Goal: Transaction & Acquisition: Purchase product/service

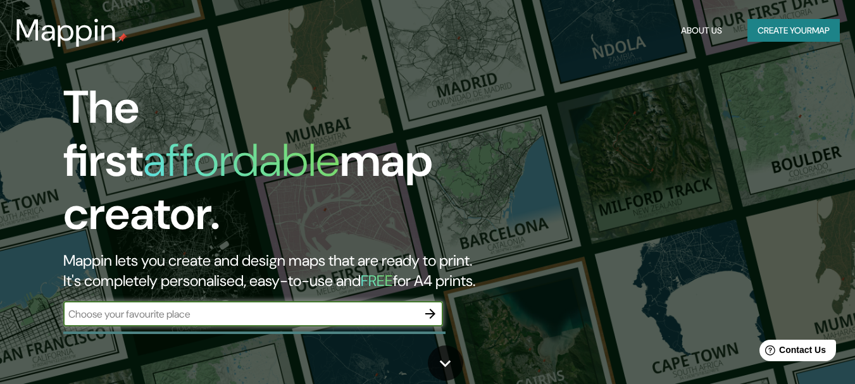
click at [349, 307] on input "text" at bounding box center [240, 314] width 354 height 15
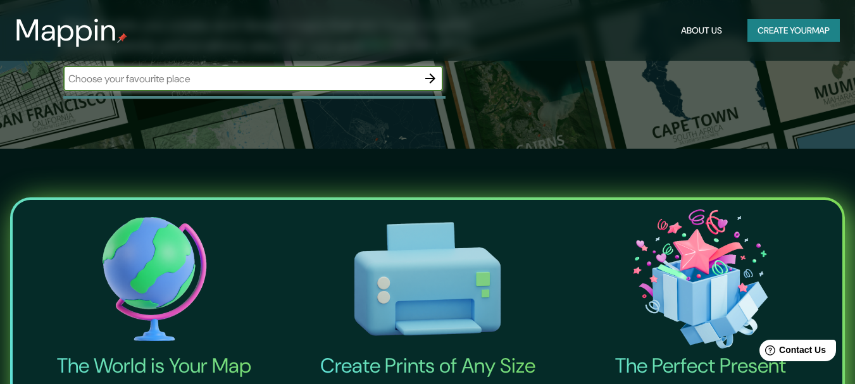
scroll to position [127, 0]
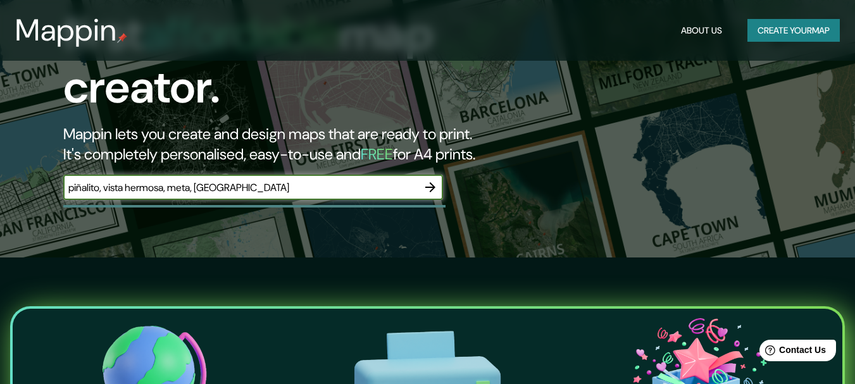
type input "piñalito, vista hermosa, meta, [GEOGRAPHIC_DATA]"
click at [424, 180] on icon "button" at bounding box center [430, 187] width 15 height 15
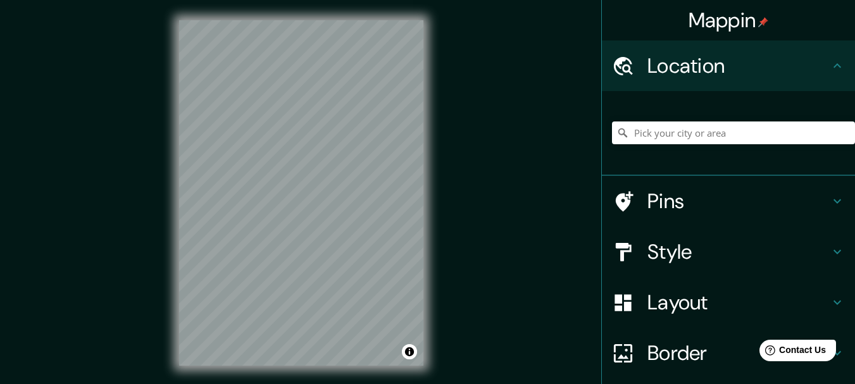
click at [448, 113] on div "Mappin Location Pins Style Layout Border Choose a border. Hint : you can make l…" at bounding box center [427, 203] width 855 height 406
click at [753, 130] on input "Pick your city or area" at bounding box center [733, 132] width 243 height 23
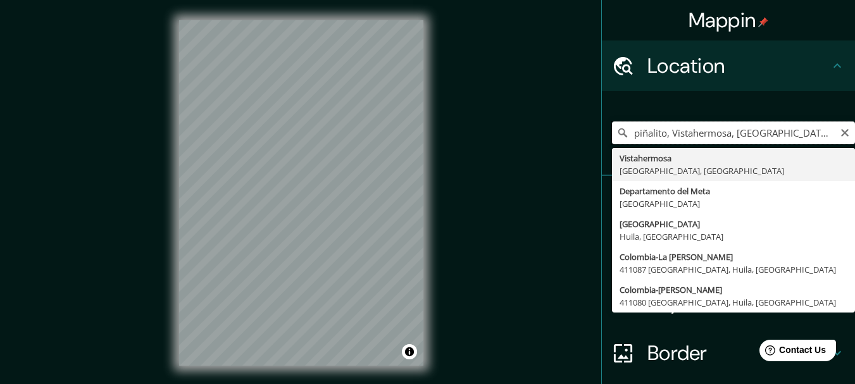
type input "Vistahermosa, [GEOGRAPHIC_DATA], [GEOGRAPHIC_DATA]"
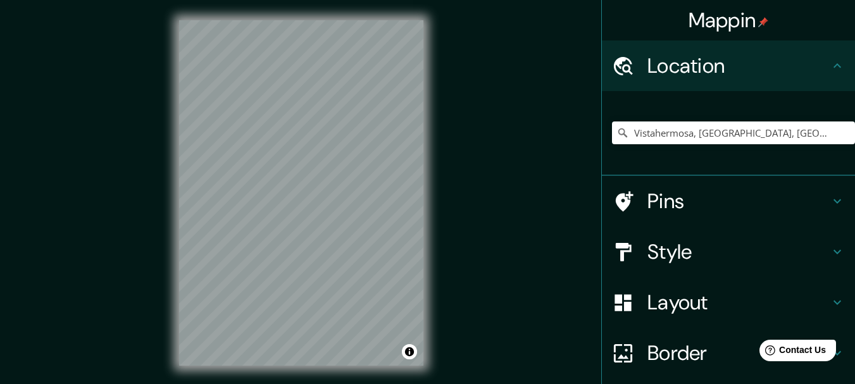
click at [779, 251] on h4 "Style" at bounding box center [738, 251] width 182 height 25
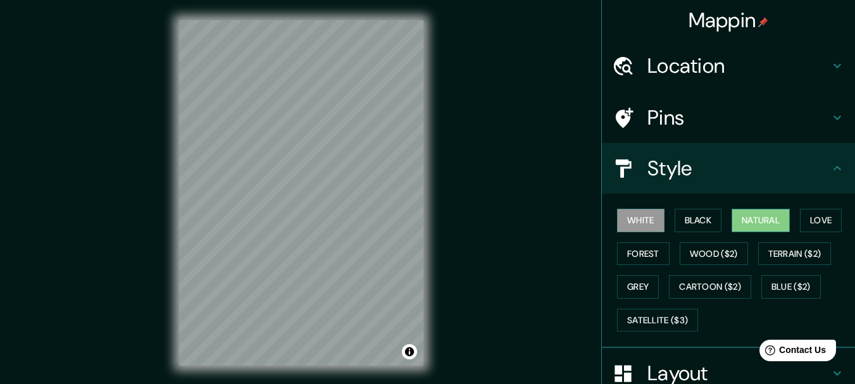
click at [731, 223] on button "Natural" at bounding box center [760, 220] width 58 height 23
click at [633, 251] on button "Forest" at bounding box center [643, 253] width 53 height 23
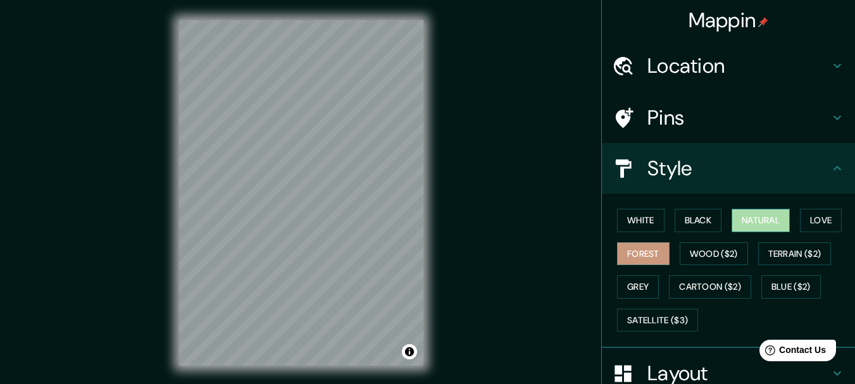
click at [742, 223] on button "Natural" at bounding box center [760, 220] width 58 height 23
click at [704, 225] on button "Black" at bounding box center [697, 220] width 47 height 23
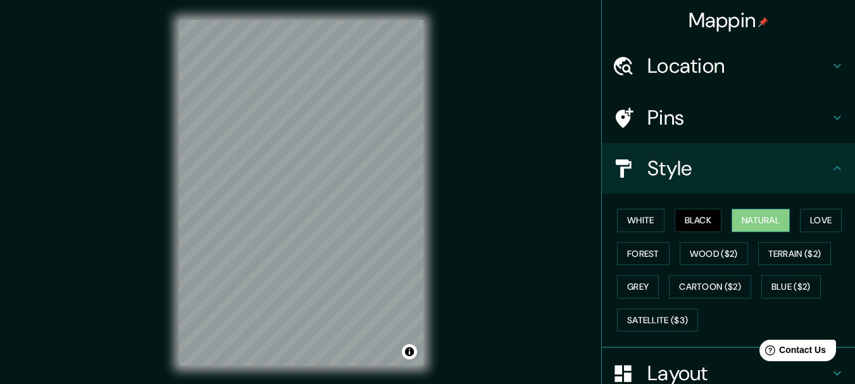
click at [748, 217] on button "Natural" at bounding box center [760, 220] width 58 height 23
click at [640, 322] on button "Satellite ($3)" at bounding box center [657, 320] width 81 height 23
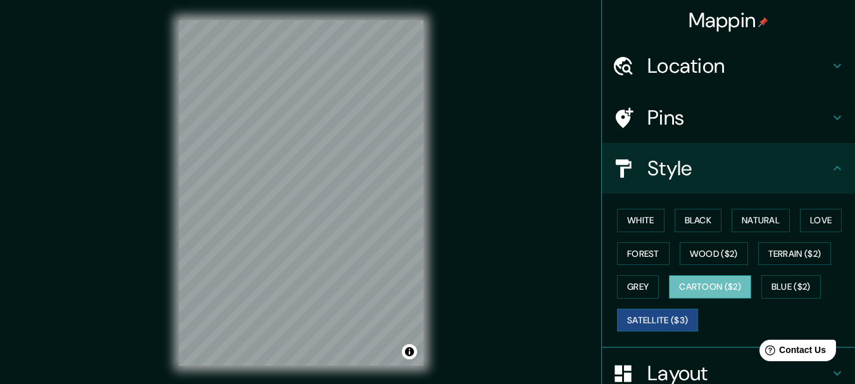
click at [695, 286] on button "Cartoon ($2)" at bounding box center [710, 286] width 82 height 23
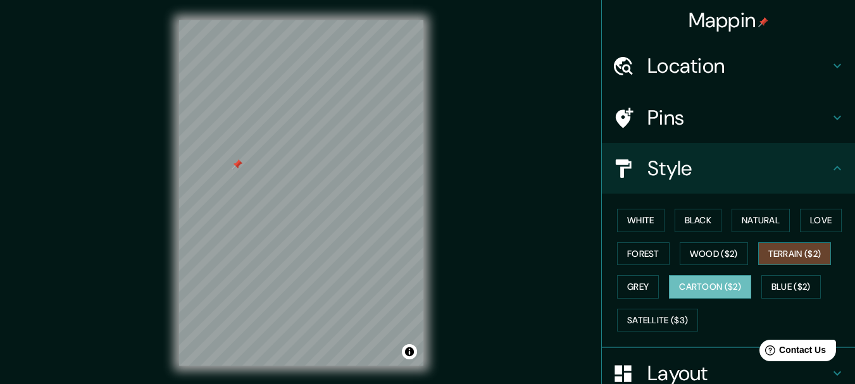
click at [790, 253] on button "Terrain ($2)" at bounding box center [794, 253] width 73 height 23
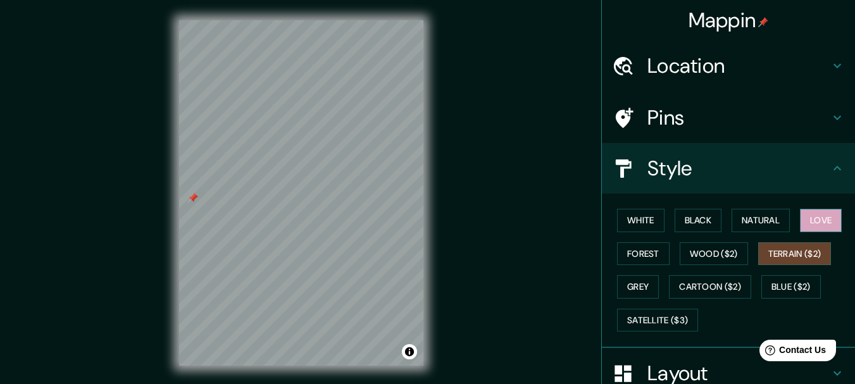
click at [834, 213] on button "Love" at bounding box center [821, 220] width 42 height 23
